Goal: Task Accomplishment & Management: Manage account settings

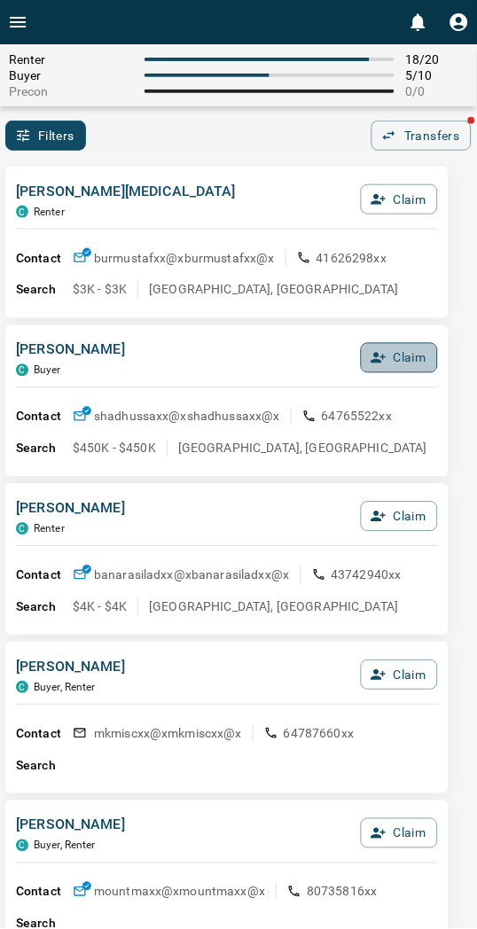
click at [386, 359] on button "Claim" at bounding box center [399, 358] width 77 height 30
click at [385, 359] on button "Confirm Claim" at bounding box center [374, 358] width 127 height 30
click at [341, 361] on button "Confirm Claim" at bounding box center [374, 358] width 127 height 30
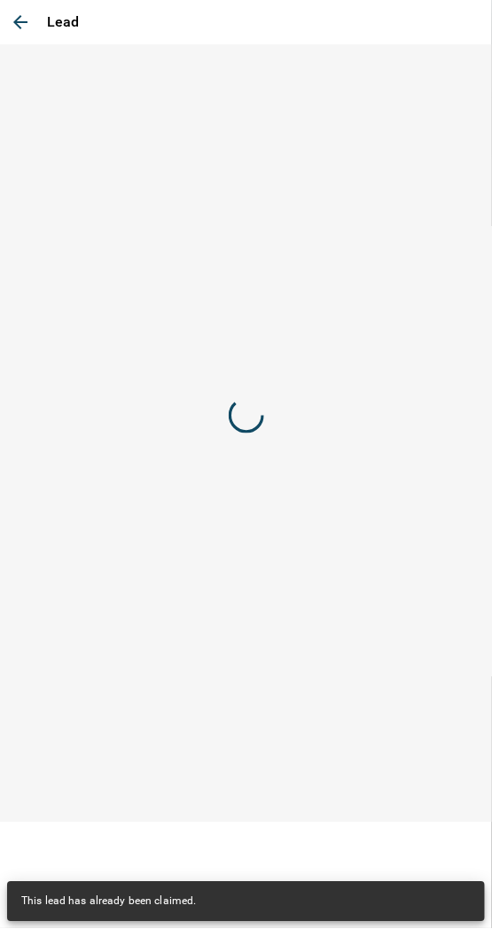
click at [341, 361] on div "Lead" at bounding box center [246, 464] width 492 height 929
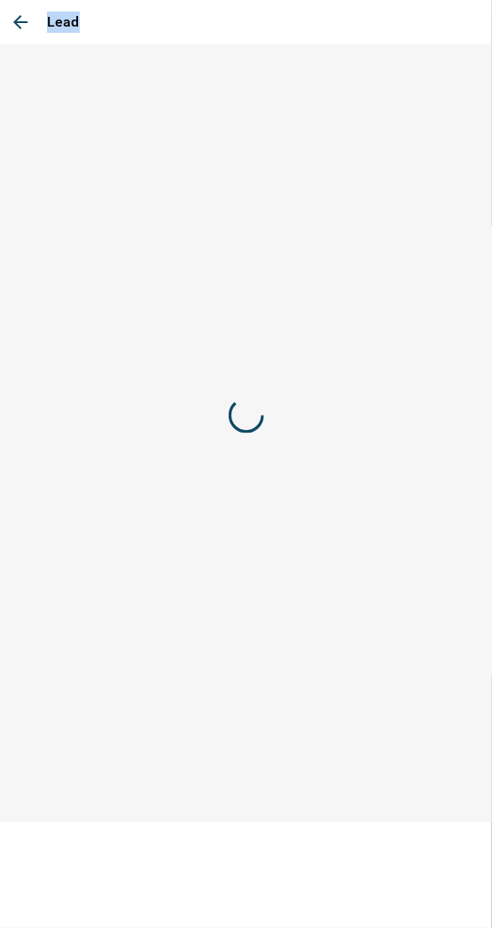
click at [341, 361] on div at bounding box center [246, 415] width 492 height 743
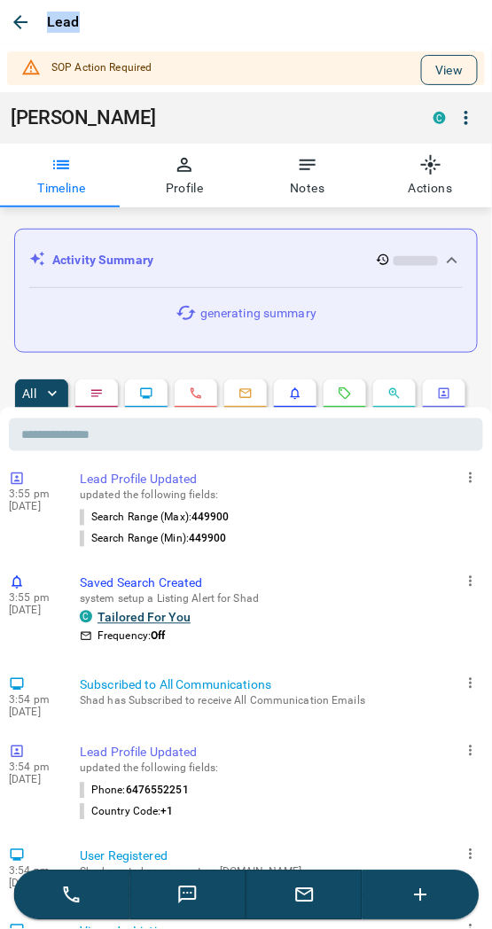
click at [430, 75] on button "View" at bounding box center [449, 70] width 57 height 30
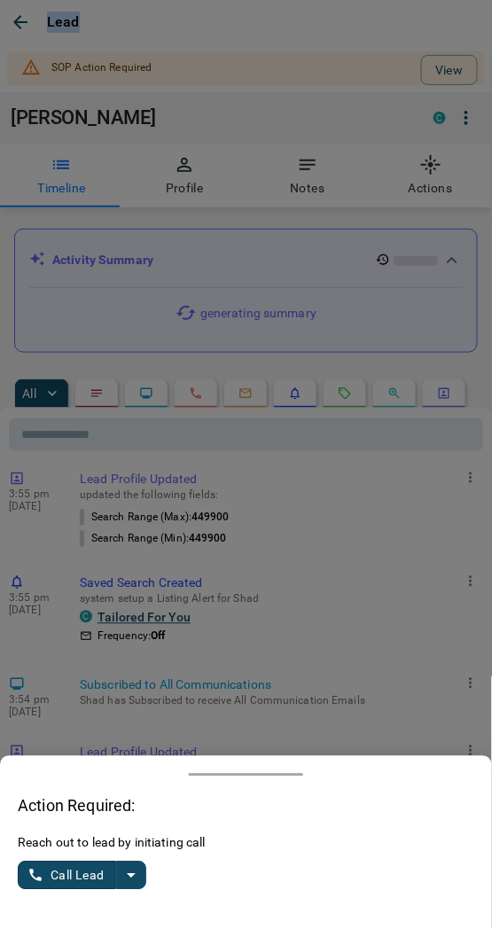
click at [133, 887] on icon "split button" at bounding box center [131, 876] width 21 height 21
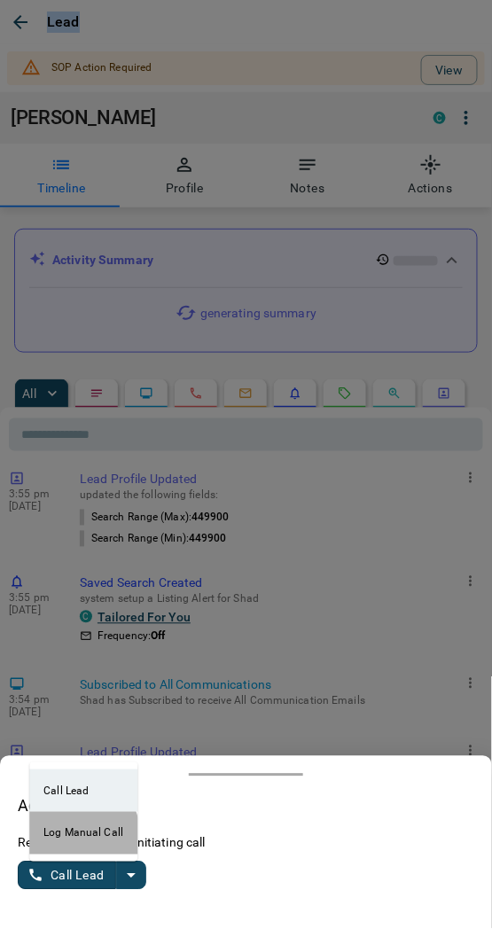
click at [63, 841] on li "Log Manual Call" at bounding box center [83, 833] width 108 height 43
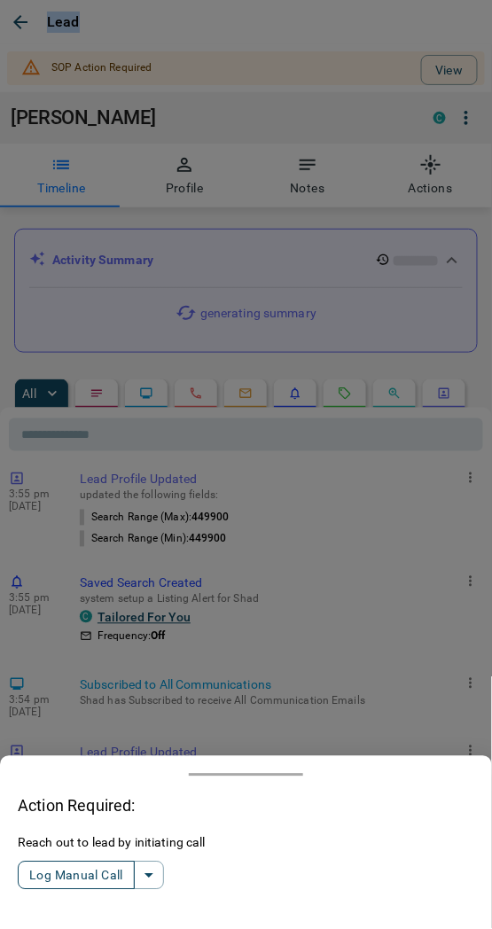
click at [54, 872] on button "Log Manual Call" at bounding box center [76, 876] width 117 height 28
click at [42, 873] on button "Yes" at bounding box center [35, 876] width 35 height 27
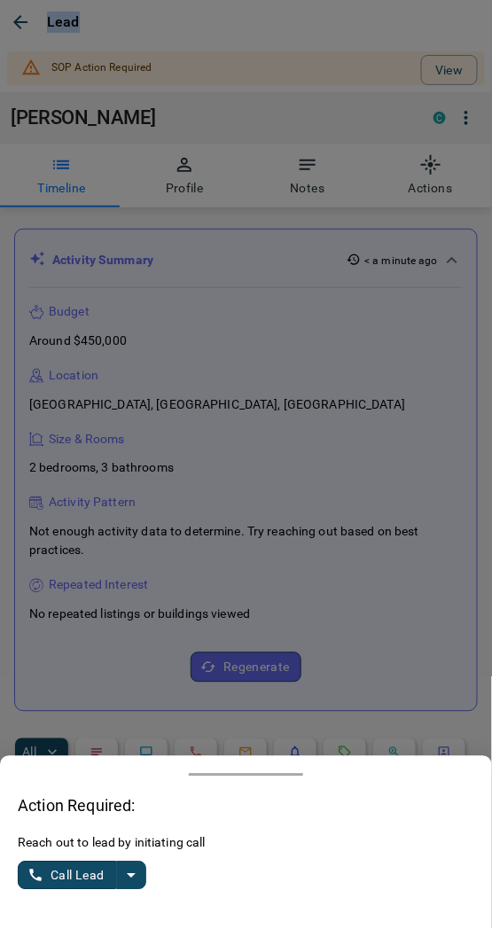
click at [126, 880] on icon "split button" at bounding box center [131, 876] width 21 height 21
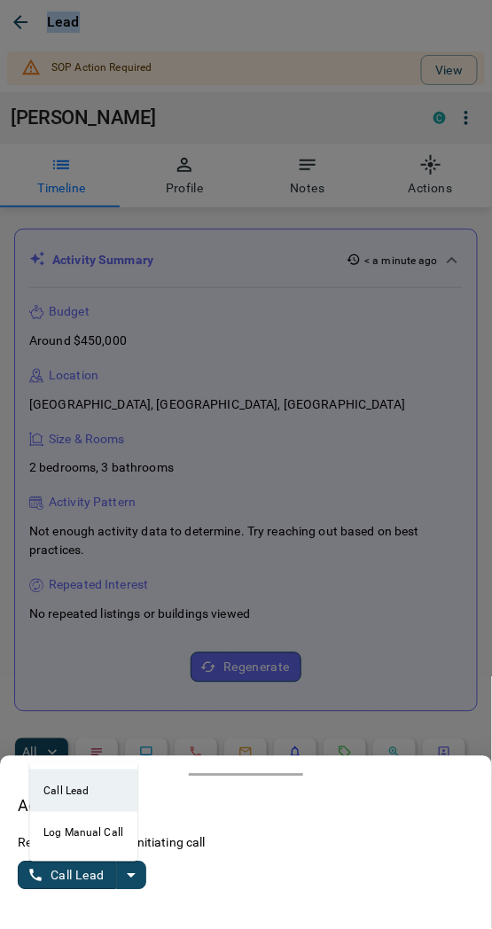
click at [40, 840] on li "Log Manual Call" at bounding box center [83, 833] width 108 height 43
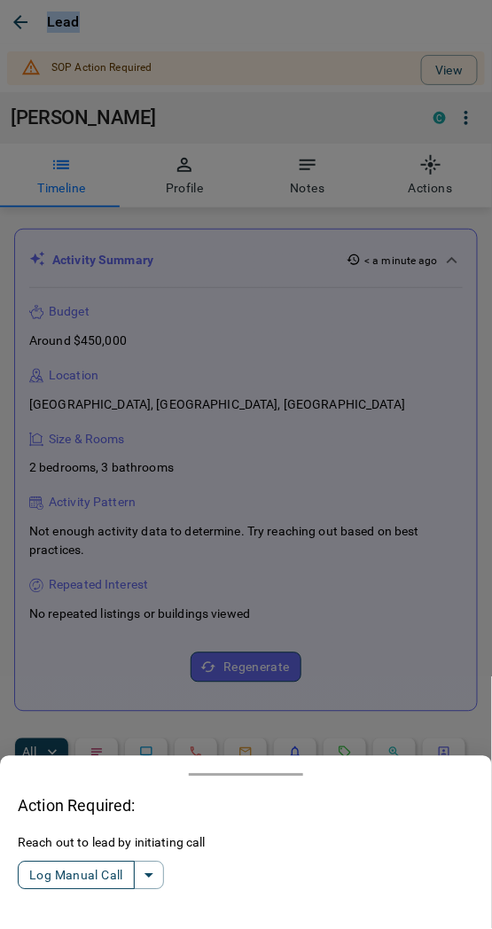
click at [63, 881] on button "Log Manual Call" at bounding box center [76, 876] width 117 height 28
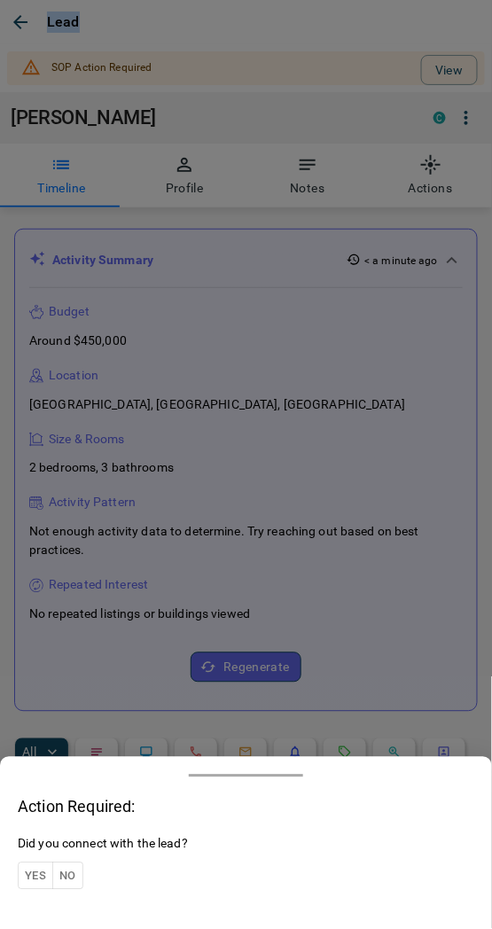
click at [41, 876] on button "Yes" at bounding box center [35, 876] width 35 height 27
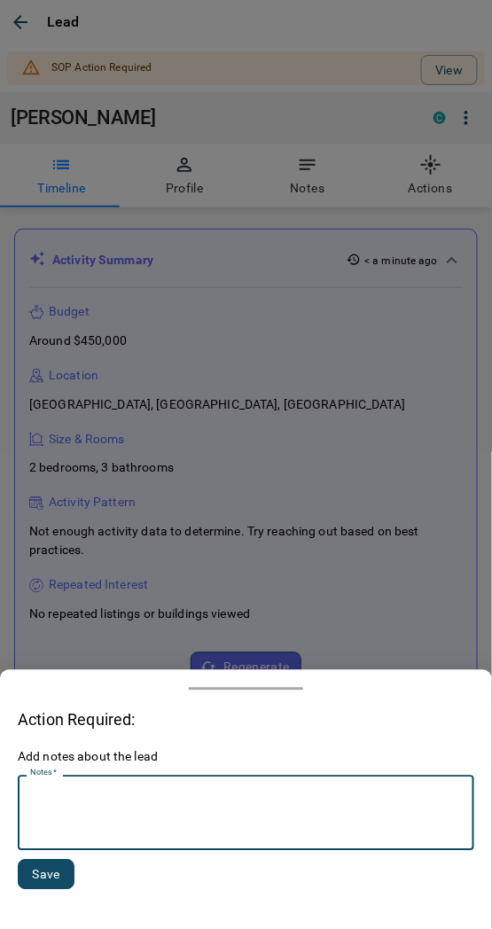
click at [92, 821] on textarea "Notes   *" at bounding box center [246, 814] width 432 height 60
type textarea "*********"
click at [59, 884] on button "Save" at bounding box center [46, 875] width 57 height 30
click at [112, 837] on textarea "Notes   *" at bounding box center [246, 814] width 432 height 60
paste textarea "*********"
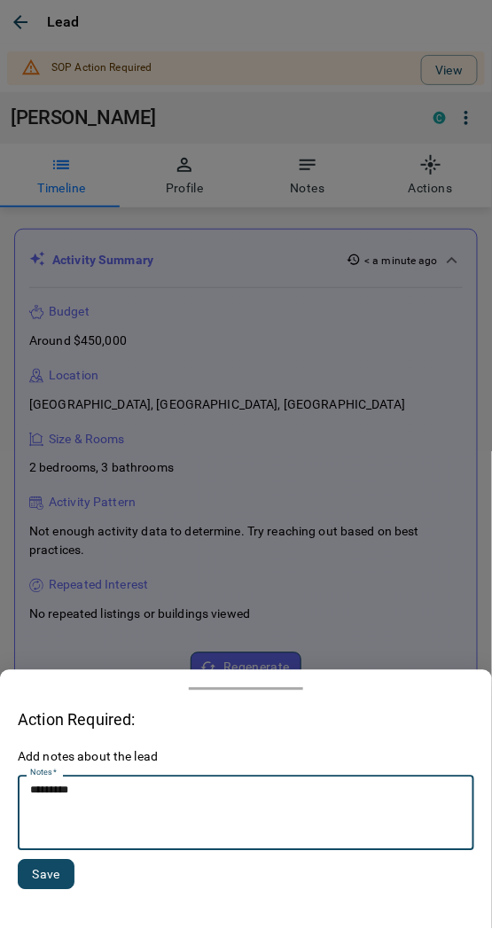
type textarea "*********"
click at [41, 869] on button "Save" at bounding box center [46, 875] width 57 height 30
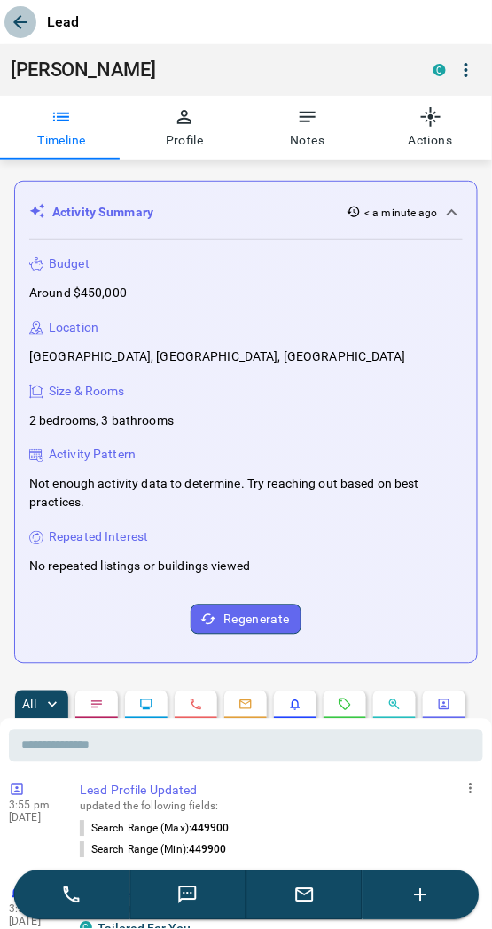
click at [23, 22] on icon "button" at bounding box center [20, 22] width 14 height 14
